Goal: Check status

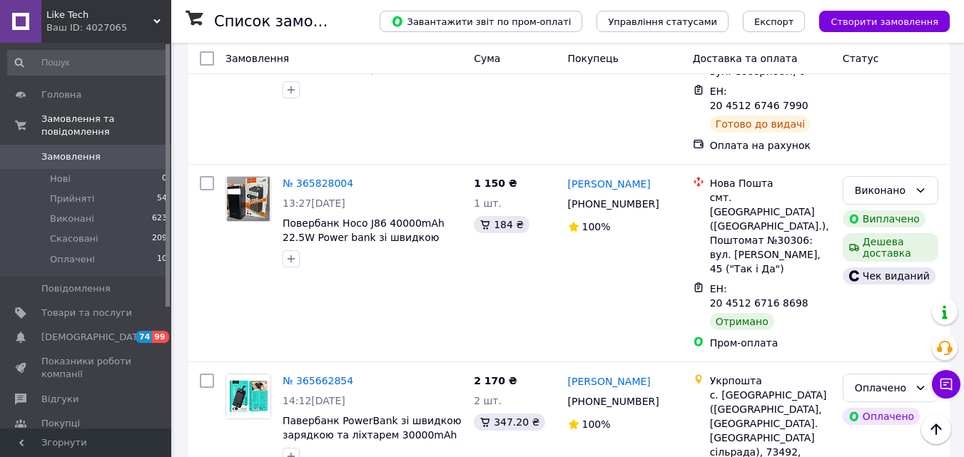
scroll to position [2658, 0]
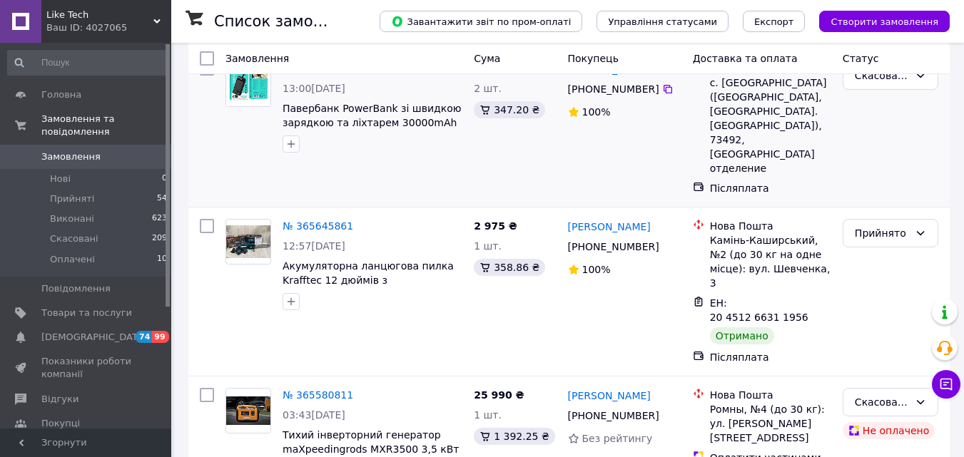
scroll to position [143, 0]
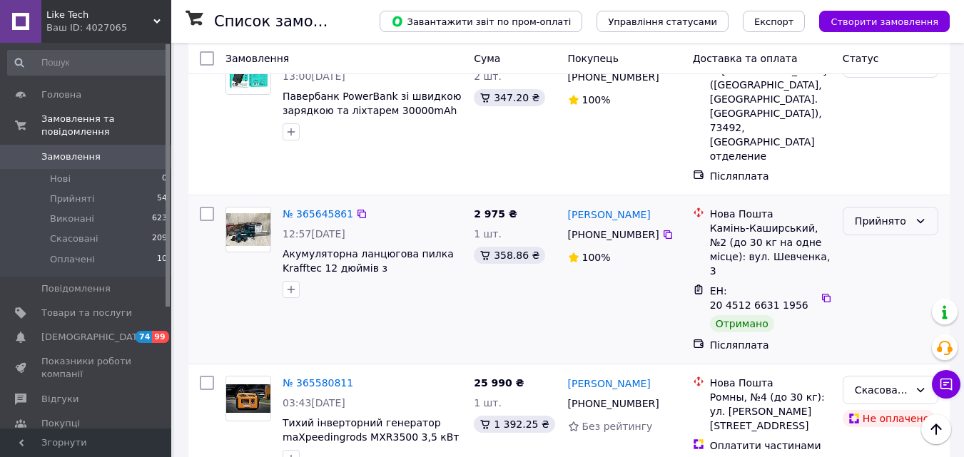
click at [913, 207] on div "Прийнято" at bounding box center [890, 221] width 96 height 29
click at [904, 226] on li "Виконано" at bounding box center [890, 224] width 94 height 26
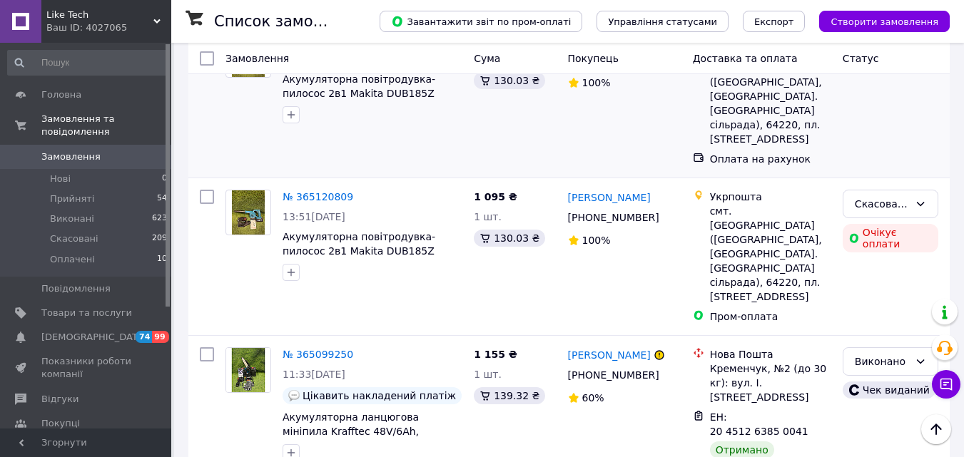
scroll to position [2564, 0]
